Goal: Transaction & Acquisition: Purchase product/service

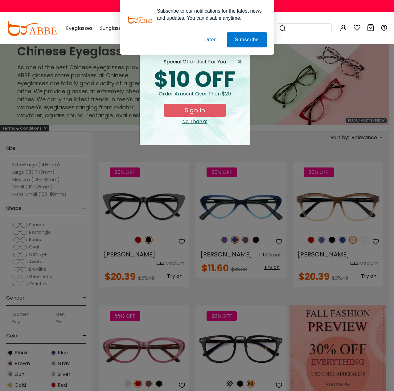
click at [205, 39] on button "Later" at bounding box center [210, 39] width 28 height 15
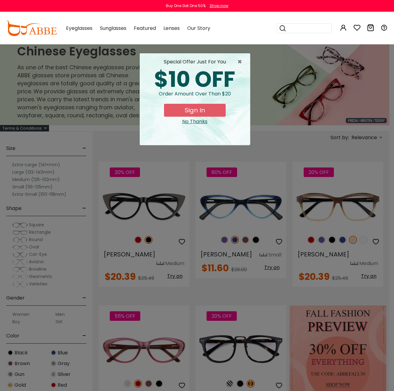
click at [198, 121] on div "No Thanks" at bounding box center [194, 121] width 100 height 7
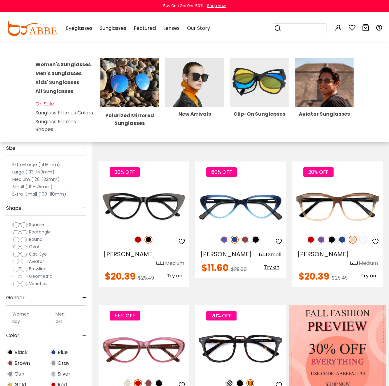
click at [147, 79] on img at bounding box center [129, 82] width 59 height 48
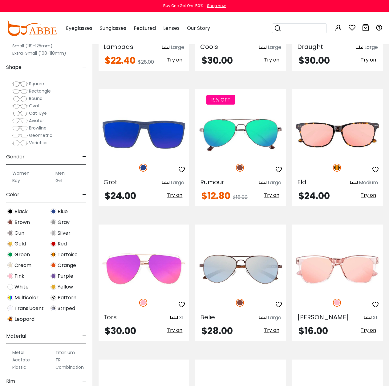
scroll to position [708, 0]
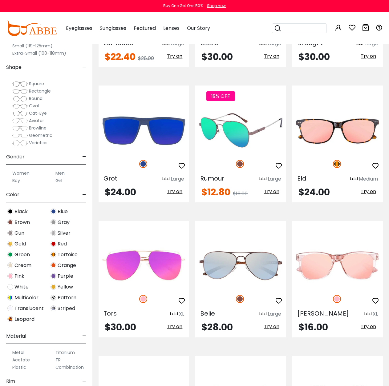
click at [235, 120] on img at bounding box center [240, 130] width 91 height 45
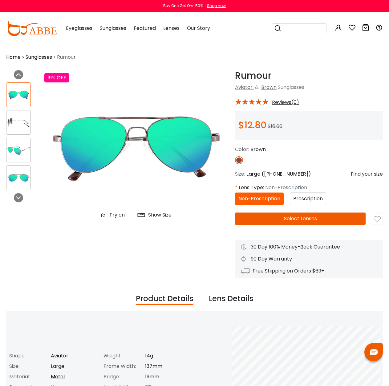
click at [310, 200] on span "Prescription" at bounding box center [308, 198] width 30 height 7
click at [289, 217] on button "Select Lenses" at bounding box center [300, 219] width 131 height 12
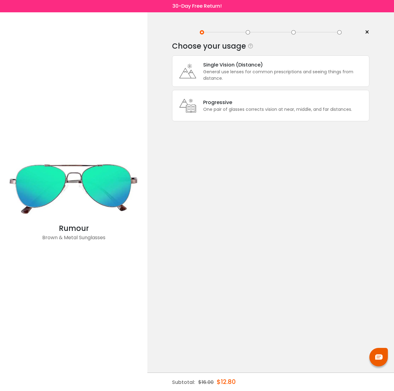
click at [236, 101] on div "Progressive" at bounding box center [277, 103] width 149 height 8
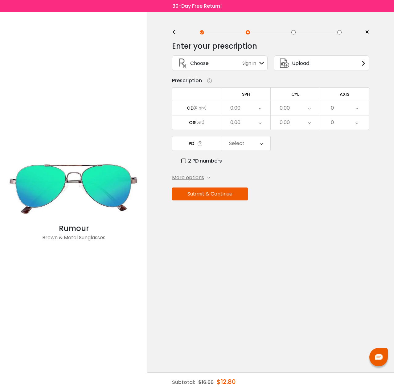
click at [261, 109] on div "0.00" at bounding box center [245, 108] width 49 height 14
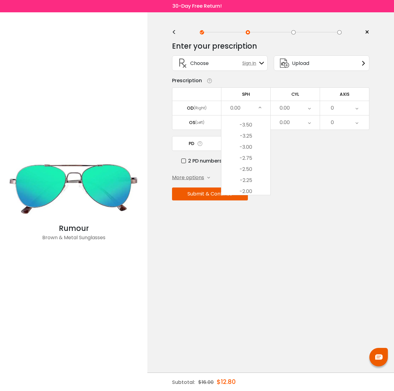
scroll to position [662, 0]
click at [258, 176] on li "-3.75" at bounding box center [245, 179] width 49 height 11
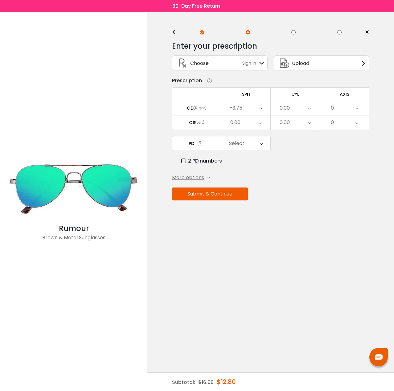
click at [310, 108] on div "0.00" at bounding box center [294, 108] width 49 height 14
click at [306, 139] on li "-0.50" at bounding box center [294, 138] width 49 height 11
click at [356, 108] on icon at bounding box center [356, 108] width 3 height 14
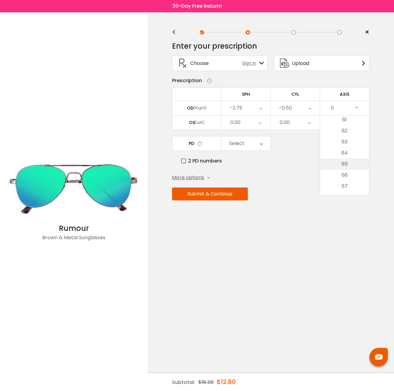
click at [354, 163] on li "65" at bounding box center [344, 164] width 49 height 11
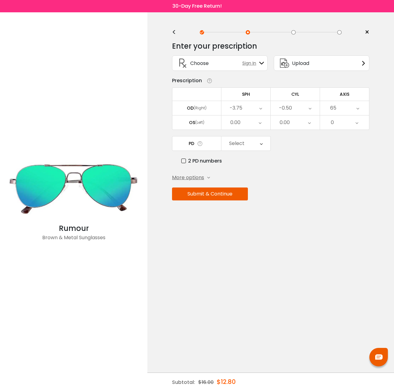
click at [253, 123] on div "0.00" at bounding box center [245, 122] width 49 height 14
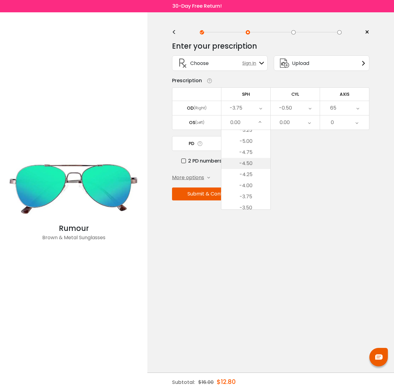
scroll to position [662, 0]
click at [256, 187] on li "-4.00" at bounding box center [245, 182] width 49 height 11
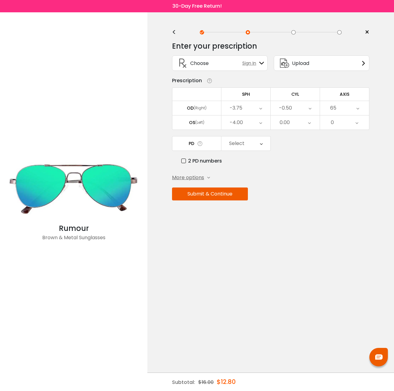
click at [313, 126] on div "0.00" at bounding box center [294, 122] width 49 height 14
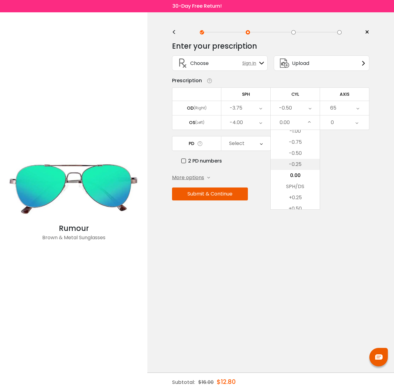
click at [305, 169] on li "-0.25" at bounding box center [294, 164] width 49 height 11
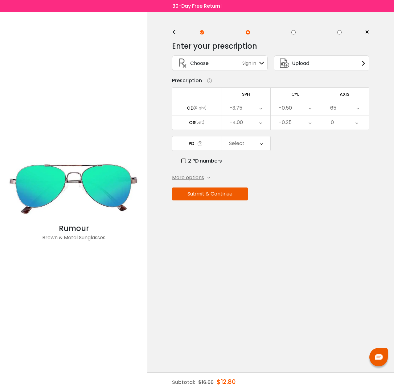
click at [359, 123] on div "0" at bounding box center [344, 122] width 49 height 14
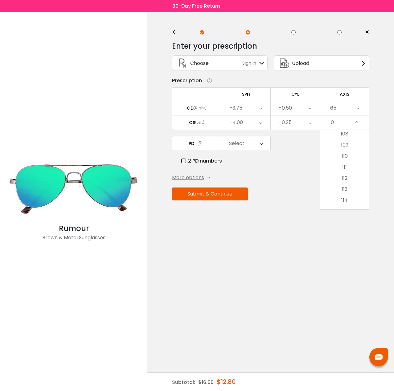
scroll to position [1201, 0]
click at [350, 159] on li "110" at bounding box center [344, 153] width 49 height 11
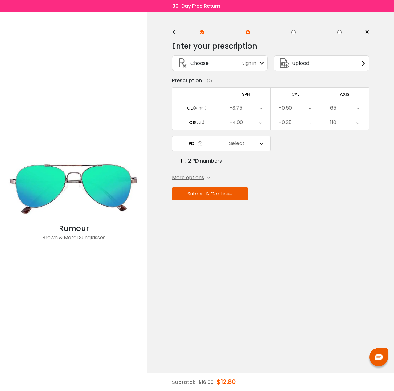
click at [260, 141] on icon at bounding box center [261, 143] width 3 height 14
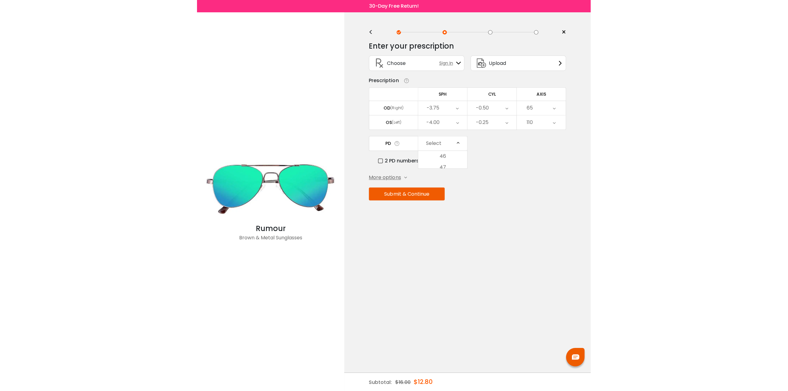
scroll to position [148, 0]
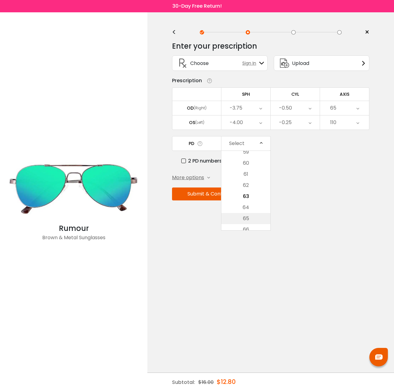
click at [260, 215] on li "65" at bounding box center [245, 218] width 49 height 11
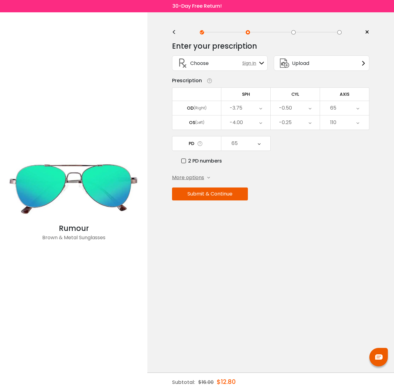
click at [208, 177] on icon at bounding box center [208, 177] width 3 height 3
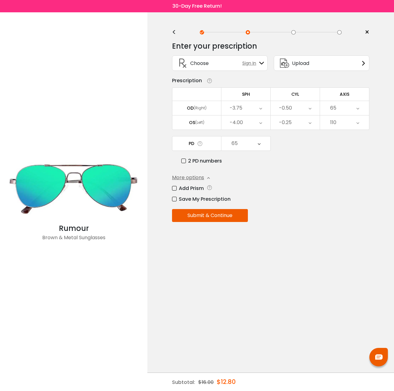
click at [227, 214] on button "Submit & Continue" at bounding box center [210, 215] width 76 height 13
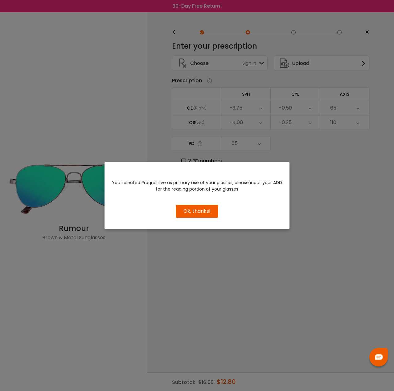
click at [209, 208] on button "Ok, thanks!" at bounding box center [197, 211] width 42 height 13
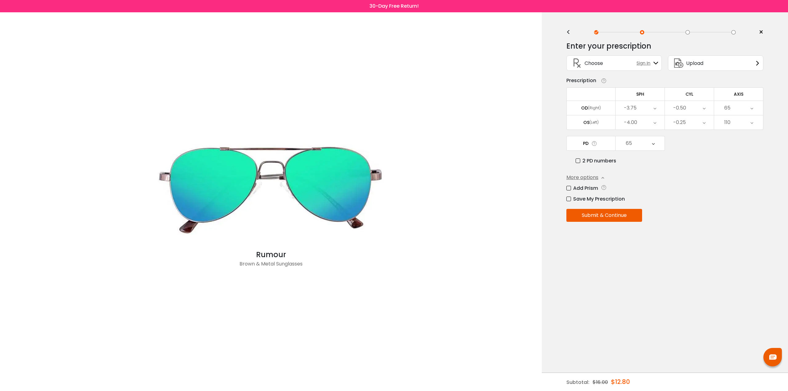
click at [393, 211] on button "Submit & Continue" at bounding box center [605, 215] width 76 height 13
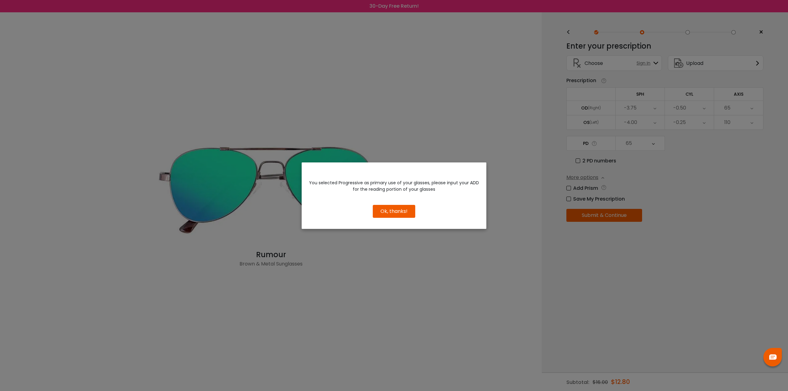
click at [393, 212] on button "Ok, thanks!" at bounding box center [394, 211] width 42 height 13
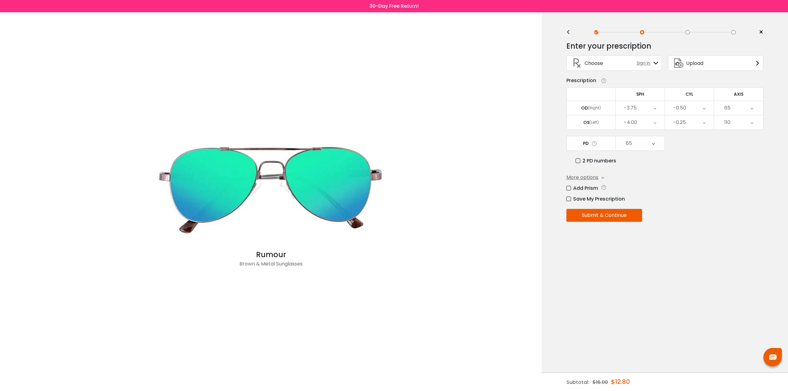
click at [393, 123] on icon at bounding box center [752, 122] width 3 height 14
click at [393, 177] on icon at bounding box center [603, 177] width 3 height 3
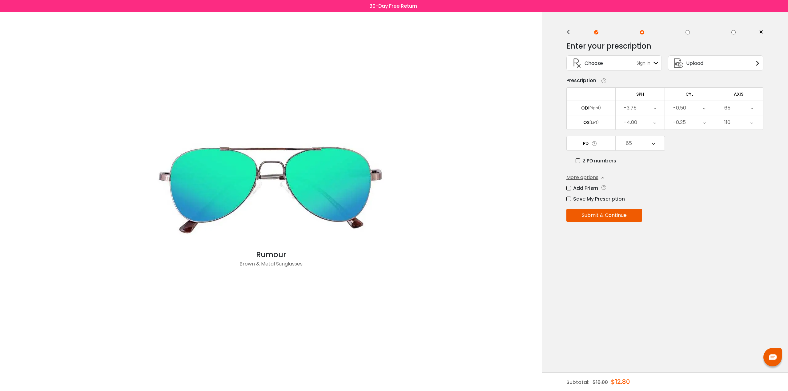
click at [393, 82] on icon at bounding box center [602, 81] width 9 height 6
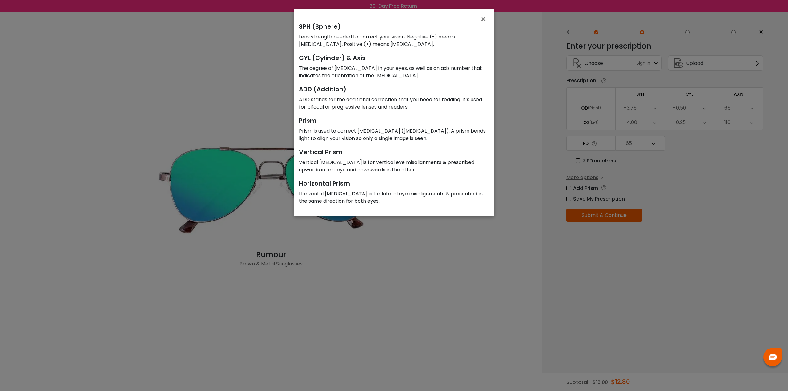
click at [393, 82] on div "× SPH (Sphere) Lens strength needed to correct your vision. Negative (-) means …" at bounding box center [394, 195] width 788 height 391
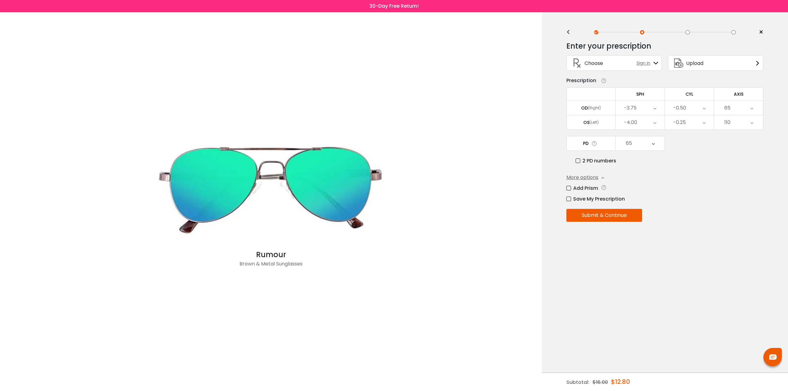
click at [393, 63] on span "Sign In" at bounding box center [645, 63] width 17 height 6
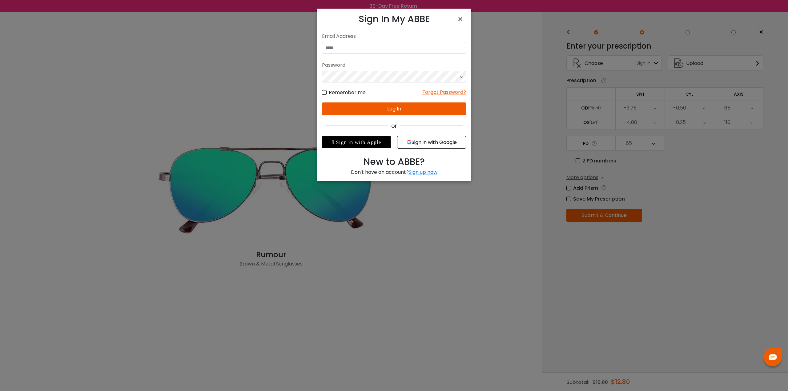
click at [393, 143] on button "Sign in with Google" at bounding box center [431, 142] width 69 height 13
click at [393, 141] on button "Sign in with Google" at bounding box center [431, 142] width 69 height 13
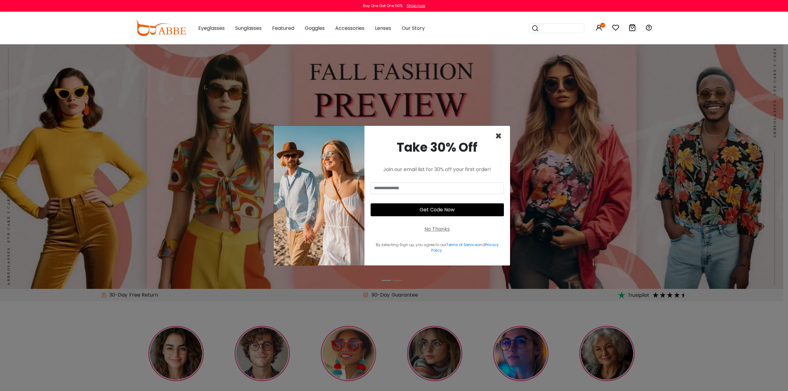
click at [497, 133] on span "×" at bounding box center [498, 136] width 7 height 16
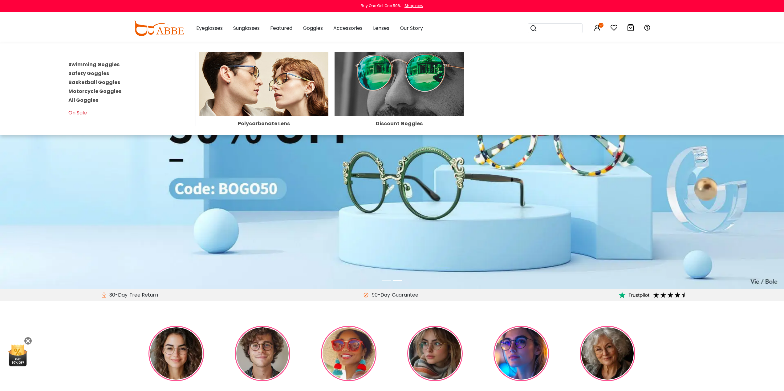
click at [367, 80] on img at bounding box center [398, 84] width 129 height 64
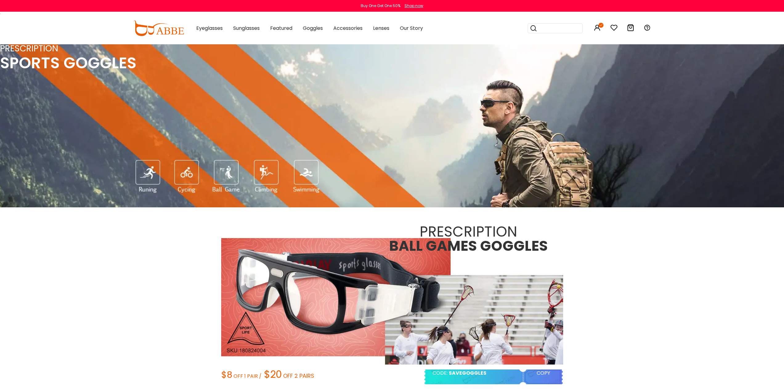
click at [270, 175] on div "PRESCRIPTION SPORTS GOGGLES" at bounding box center [235, 125] width 470 height 163
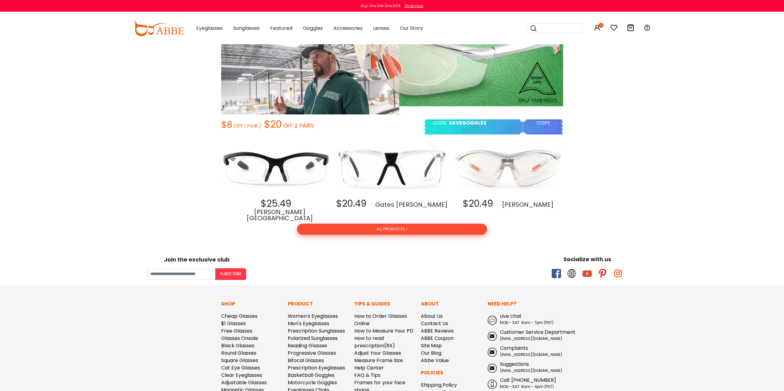
scroll to position [1047, 0]
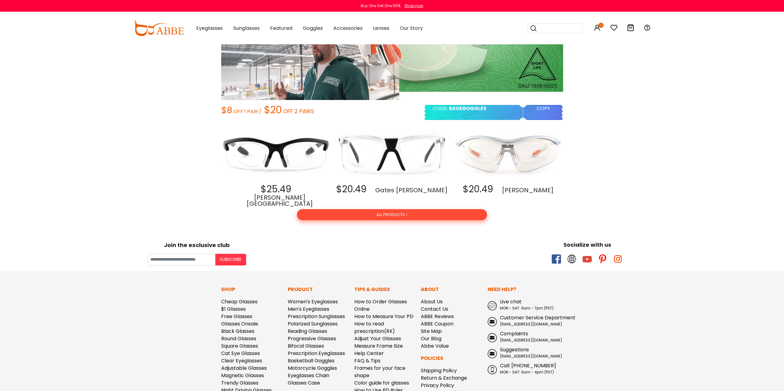
click at [412, 213] on button "ALL PRODUCTS >" at bounding box center [392, 214] width 190 height 11
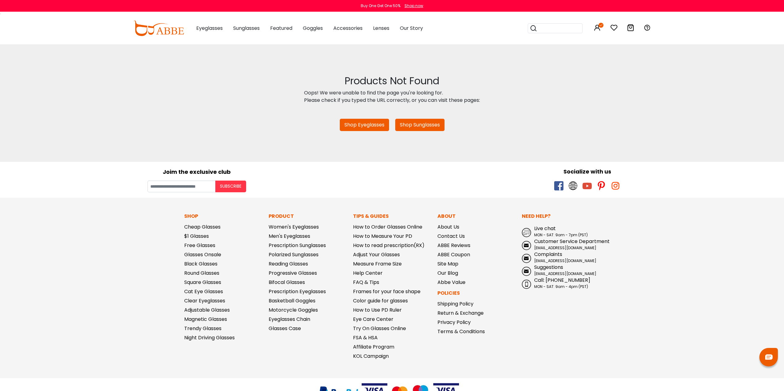
click at [418, 123] on link "Shop Sunglasses" at bounding box center [419, 125] width 49 height 12
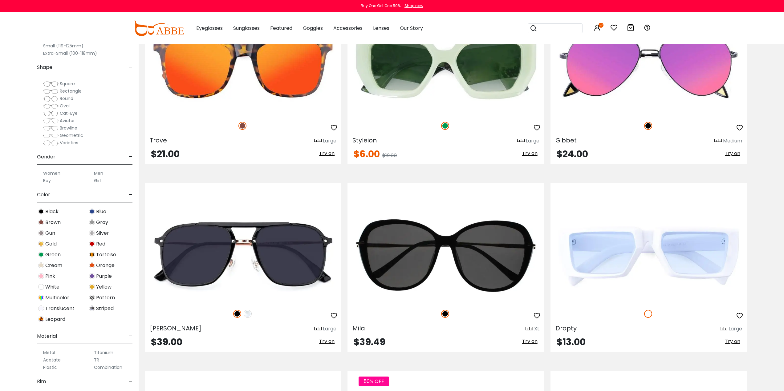
scroll to position [1170, 0]
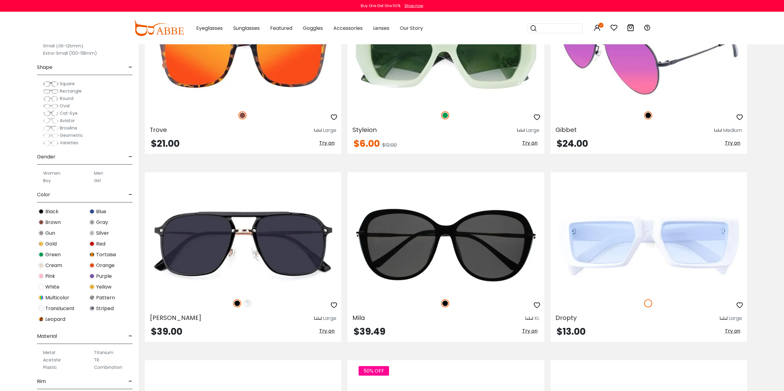
click at [583, 102] on img at bounding box center [648, 55] width 196 height 98
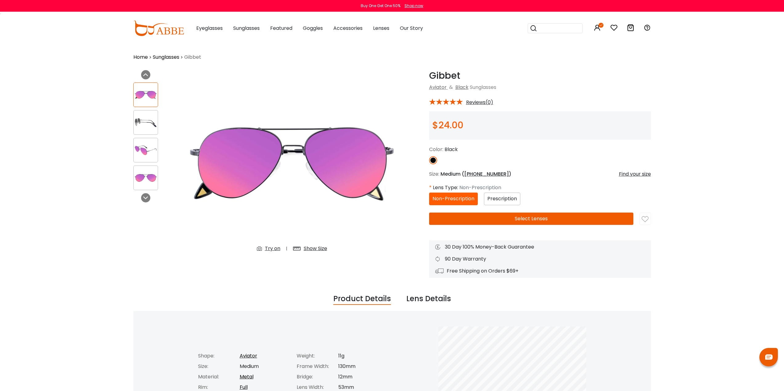
click at [501, 197] on span "Prescription" at bounding box center [502, 198] width 30 height 7
click at [525, 220] on button "Select Lenses" at bounding box center [531, 219] width 204 height 12
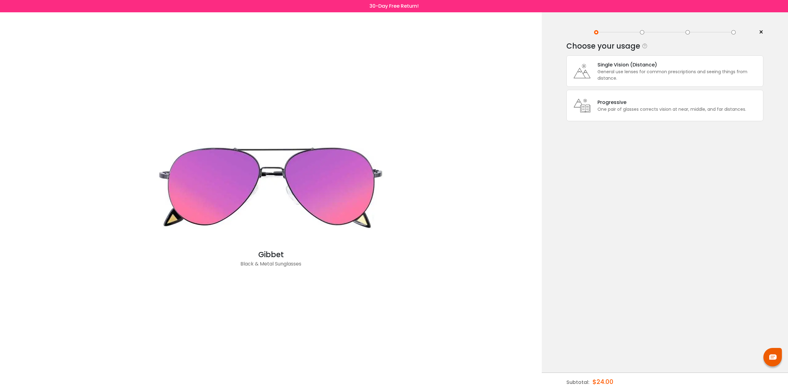
click at [620, 103] on div "Progressive" at bounding box center [672, 103] width 149 height 8
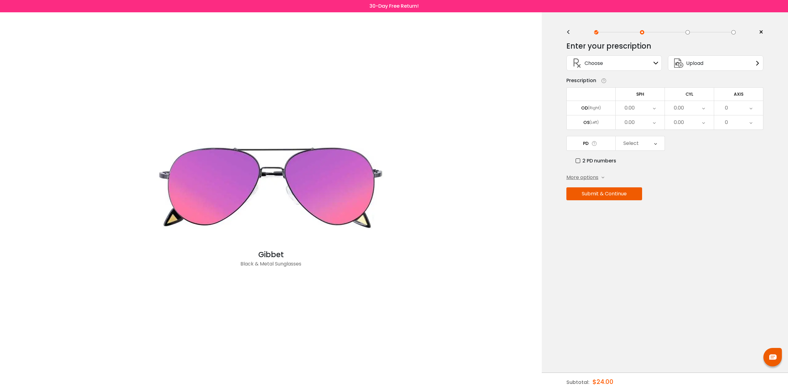
click at [704, 57] on div "Upload" at bounding box center [688, 63] width 32 height 15
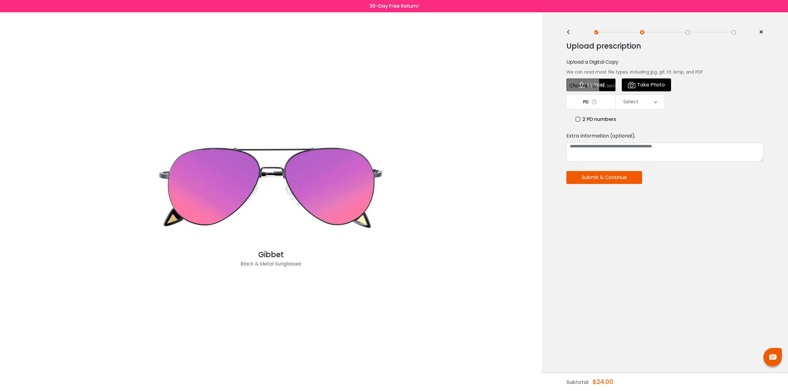
drag, startPoint x: 540, startPoint y: 151, endPoint x: 478, endPoint y: 200, distance: 79.1
drag, startPoint x: 478, startPoint y: 200, endPoint x: 345, endPoint y: 259, distance: 145.3
click at [344, 259] on div "Gibbet" at bounding box center [271, 254] width 246 height 11
click at [602, 83] on input "file" at bounding box center [591, 85] width 49 height 13
type input "**********"
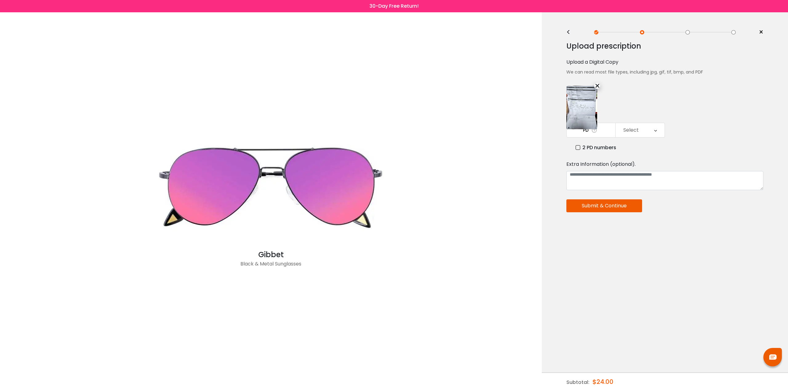
click at [607, 131] on td "PD" at bounding box center [591, 130] width 49 height 15
click at [611, 182] on textarea at bounding box center [665, 180] width 197 height 19
type textarea "*****"
click at [612, 207] on button "Submit & Continue" at bounding box center [605, 206] width 76 height 13
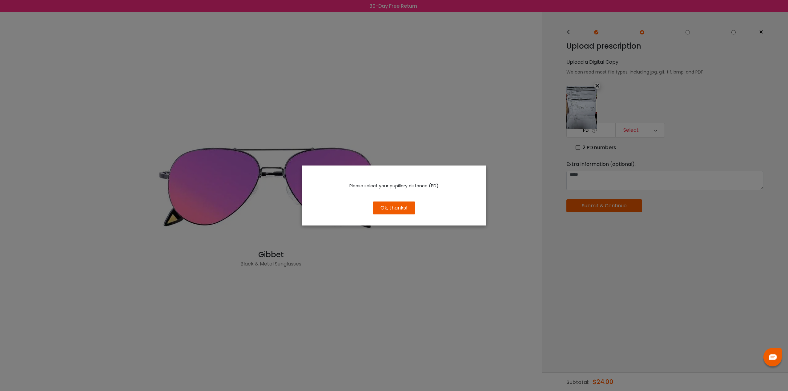
drag, startPoint x: 398, startPoint y: 207, endPoint x: 401, endPoint y: 205, distance: 3.9
click at [398, 207] on button "Ok, thanks!" at bounding box center [394, 208] width 42 height 13
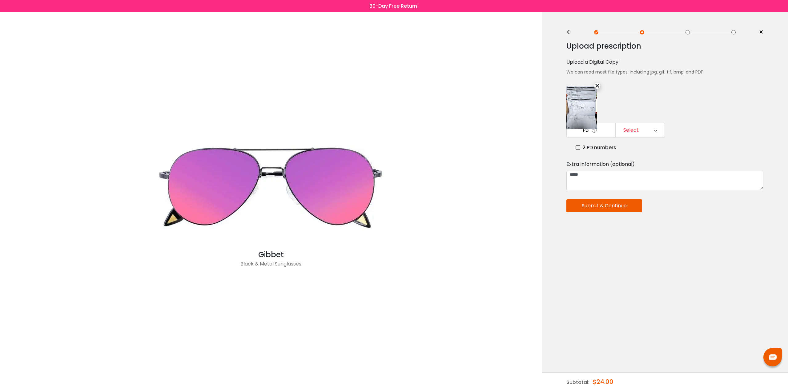
click at [637, 128] on div "Select" at bounding box center [631, 130] width 15 height 12
click at [646, 206] on li "65" at bounding box center [640, 205] width 49 height 11
click at [623, 203] on button "Submit & Continue" at bounding box center [605, 206] width 76 height 13
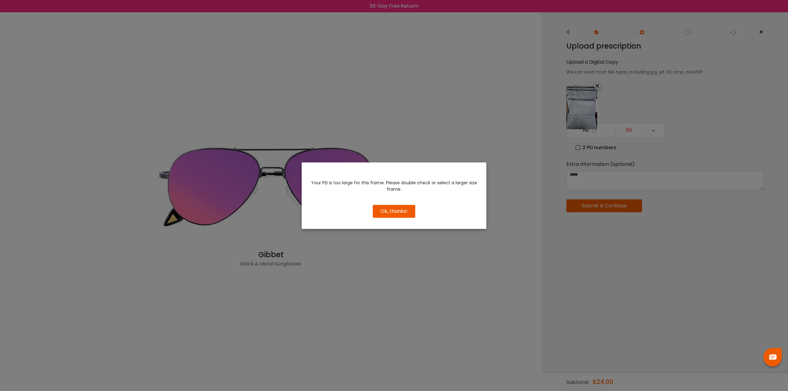
click at [398, 209] on button "Ok, thanks!" at bounding box center [394, 211] width 42 height 13
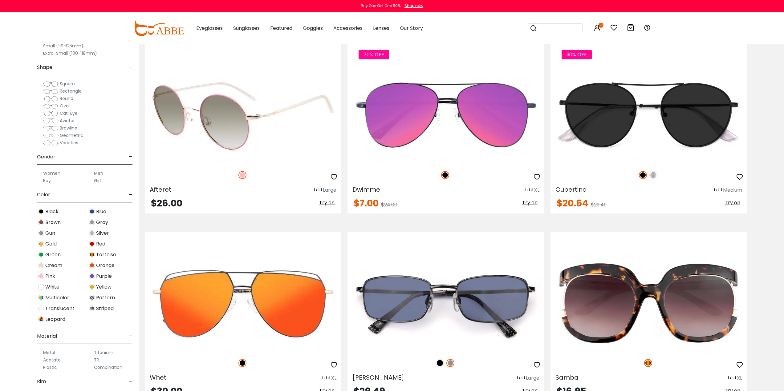
scroll to position [2248, 0]
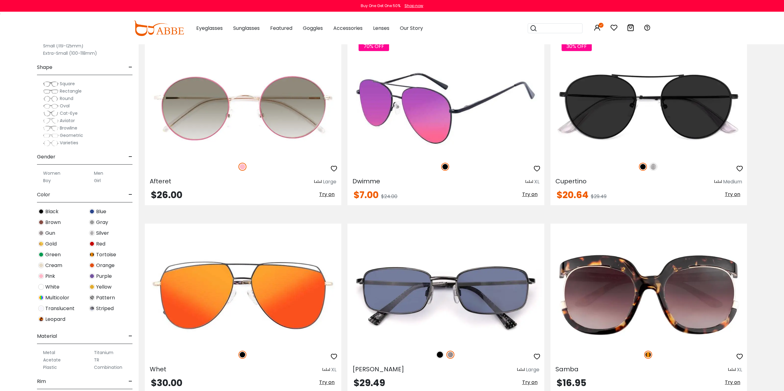
click at [418, 106] on img at bounding box center [445, 107] width 196 height 98
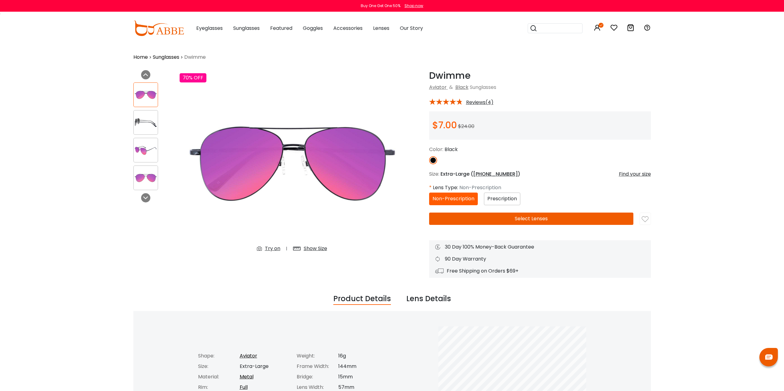
click at [499, 201] on span "Prescription" at bounding box center [502, 198] width 30 height 7
click at [513, 220] on button "Select Lenses" at bounding box center [531, 219] width 204 height 12
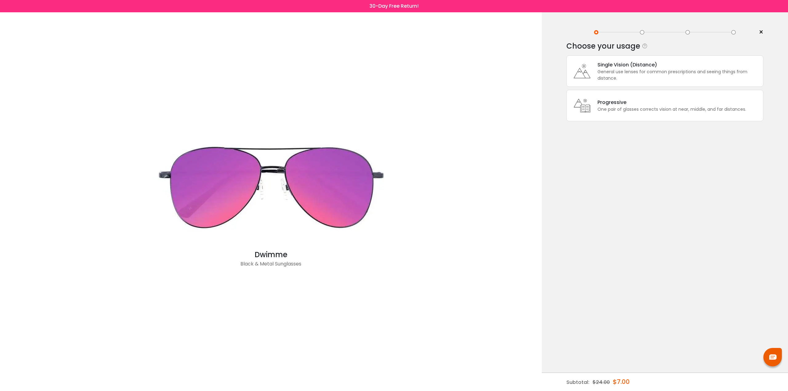
click at [602, 108] on div "One pair of glasses corrects vision at near, middle, and far distances." at bounding box center [672, 109] width 149 height 6
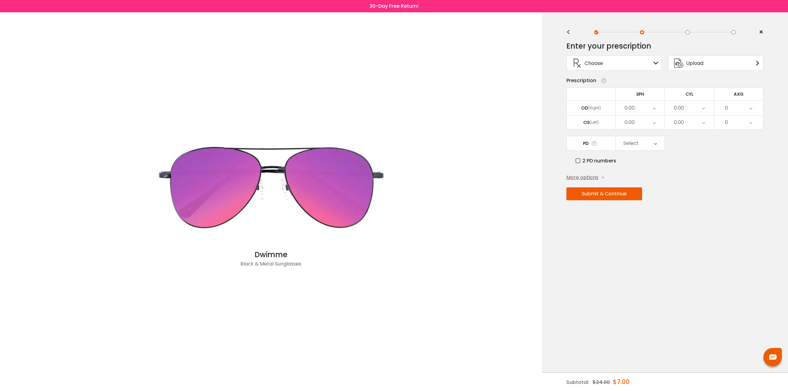
click at [631, 63] on div "Choose Sign In" at bounding box center [614, 63] width 89 height 15
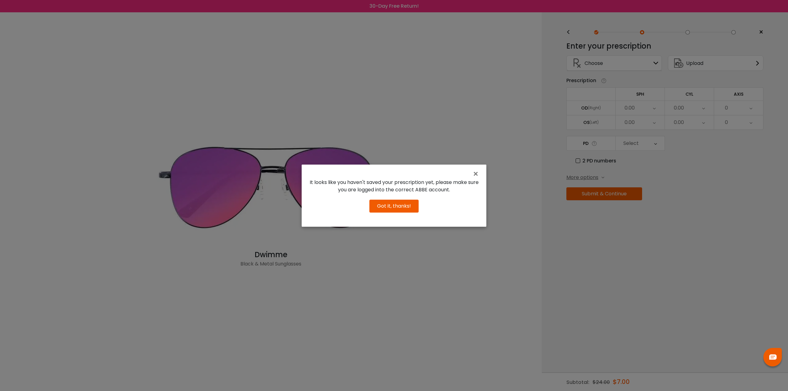
click at [395, 205] on button "Got it, thanks!" at bounding box center [394, 206] width 49 height 13
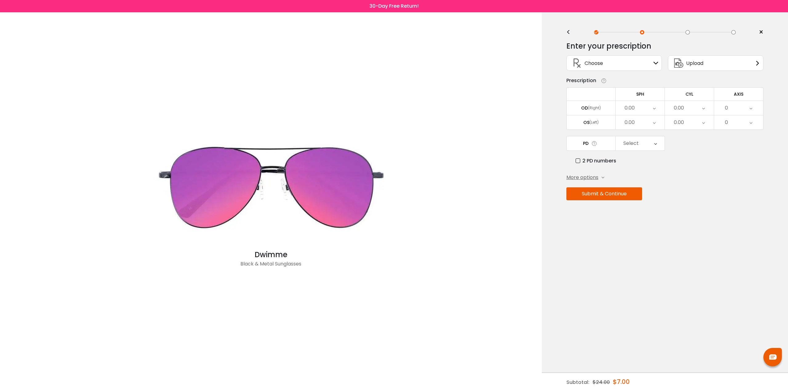
click at [706, 61] on div "Upload" at bounding box center [715, 62] width 95 height 15
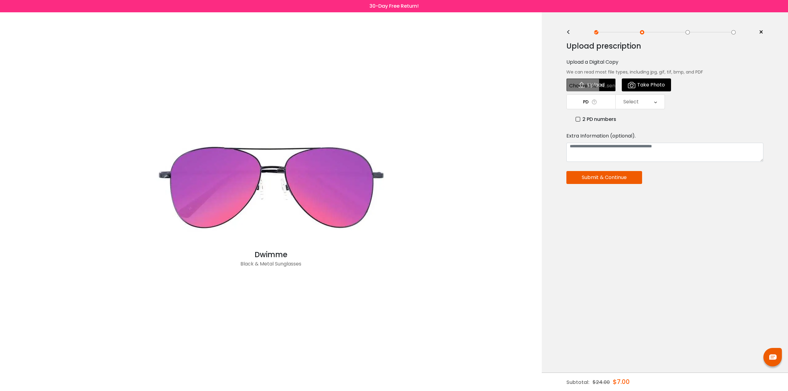
click at [593, 84] on input "file" at bounding box center [591, 85] width 49 height 13
type input "**********"
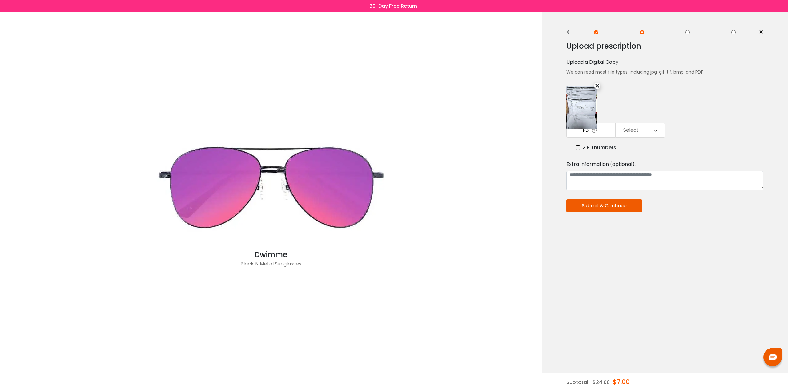
click at [642, 131] on div "Select" at bounding box center [640, 130] width 49 height 14
click at [652, 205] on li "65" at bounding box center [640, 205] width 49 height 11
click at [615, 208] on button "Submit & Continue" at bounding box center [605, 206] width 76 height 13
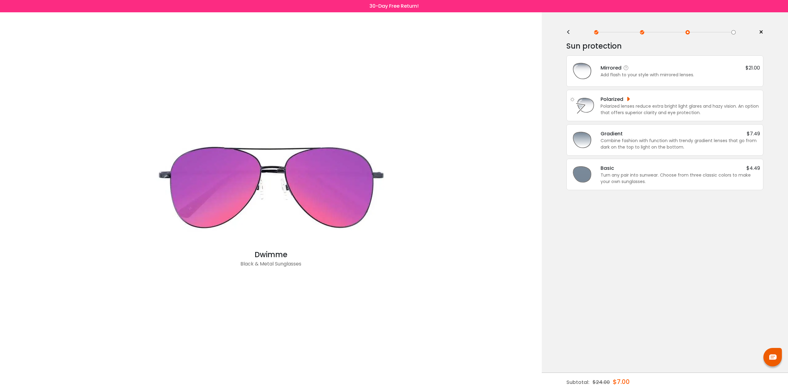
click at [627, 72] on div "Add flash to your style with mirrored lenses." at bounding box center [681, 75] width 160 height 6
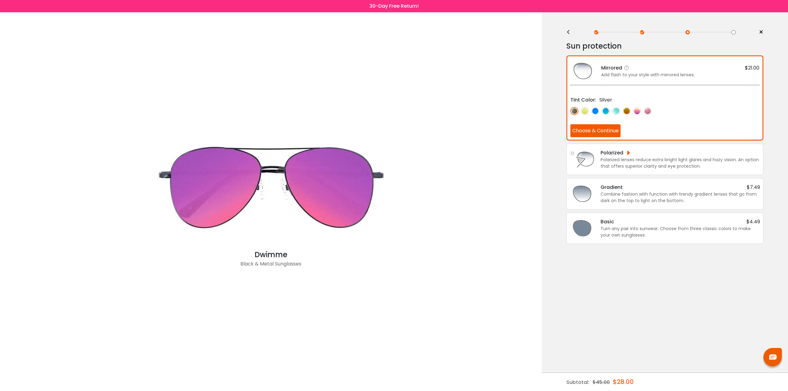
click at [638, 111] on img at bounding box center [637, 111] width 8 height 8
click at [648, 112] on img at bounding box center [648, 111] width 8 height 8
click at [626, 111] on img at bounding box center [627, 111] width 8 height 8
click at [618, 111] on img at bounding box center [616, 111] width 8 height 8
click at [597, 112] on img at bounding box center [596, 111] width 8 height 8
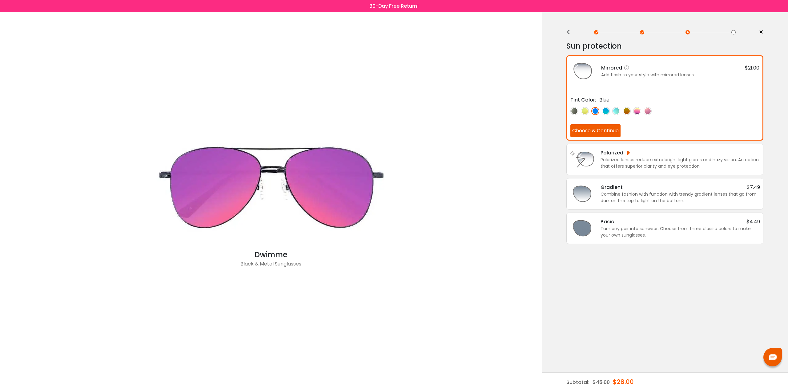
click at [606, 128] on button "Choose & Continue" at bounding box center [596, 130] width 50 height 13
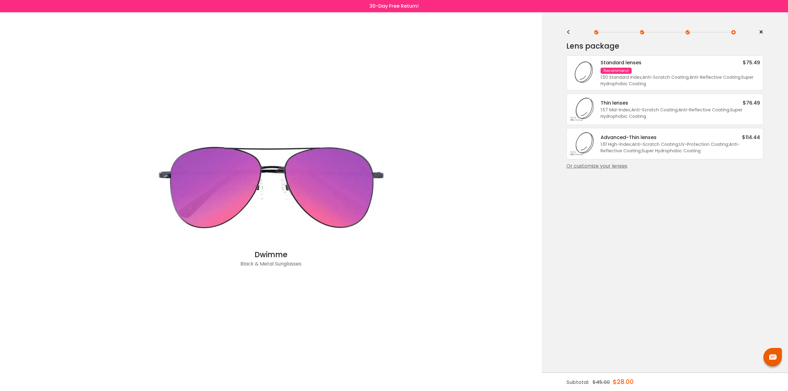
click at [664, 82] on div "1.50 Standard Index ; Anti-Scratch Coating ; Anti-Reflective Coating ; Super Hy…" at bounding box center [681, 80] width 160 height 13
